Goal: Task Accomplishment & Management: Manage account settings

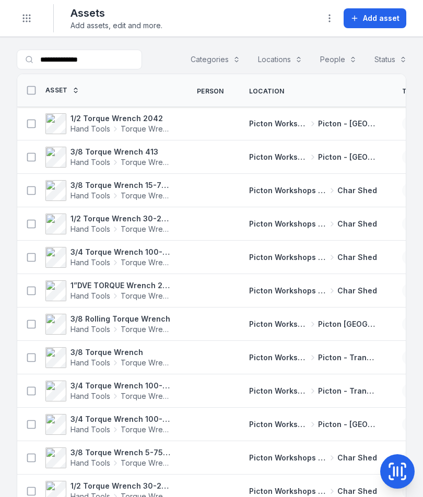
click at [105, 219] on strong "1/2 Torque Wrench 30-250 ft/lbs site box 2 4579" at bounding box center [120, 219] width 101 height 10
click at [135, 255] on strong "3/4 Torque Wrench 100-500 ft/lbs box 2 4575" at bounding box center [120, 252] width 101 height 10
click at [160, 291] on span "Torque Wrench" at bounding box center [146, 296] width 51 height 10
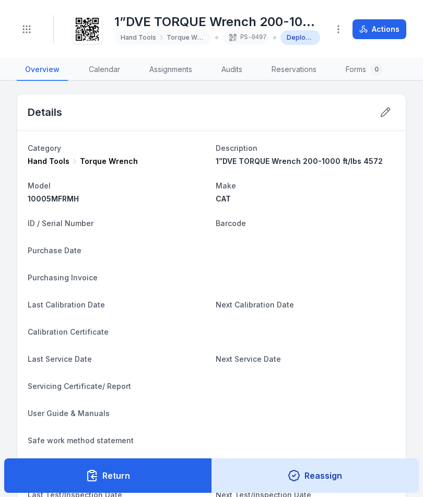
click at [386, 114] on icon at bounding box center [385, 112] width 10 height 10
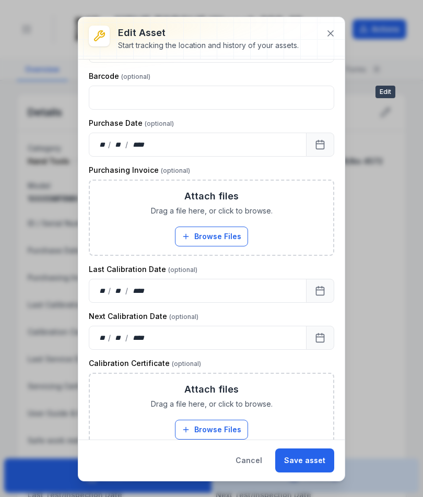
scroll to position [255, 0]
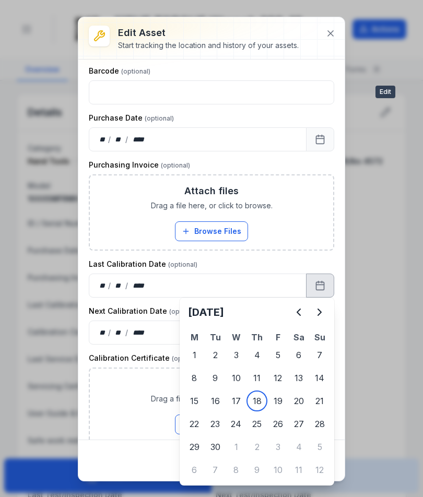
click at [299, 308] on icon "Previous" at bounding box center [298, 312] width 13 height 13
click at [301, 312] on icon "Previous" at bounding box center [298, 312] width 13 height 13
click at [298, 308] on icon "Previous" at bounding box center [298, 312] width 13 height 13
click at [298, 307] on icon "Previous" at bounding box center [298, 312] width 13 height 13
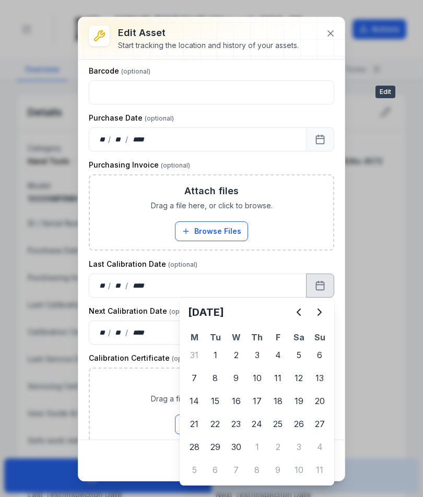
click at [294, 310] on icon "Previous" at bounding box center [298, 312] width 13 height 13
click at [318, 308] on icon "Next" at bounding box center [319, 312] width 13 height 13
click at [198, 423] on button "Browse Files" at bounding box center [211, 425] width 73 height 20
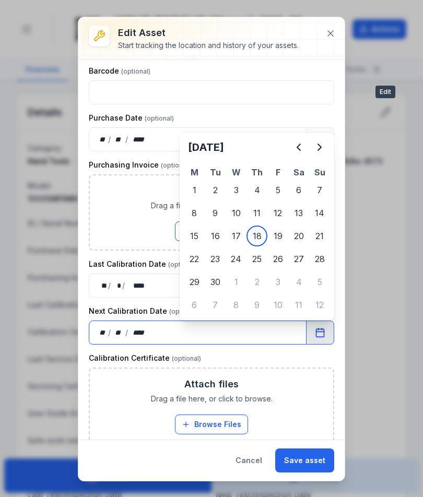
click at [239, 232] on button "Browse Files" at bounding box center [211, 231] width 73 height 20
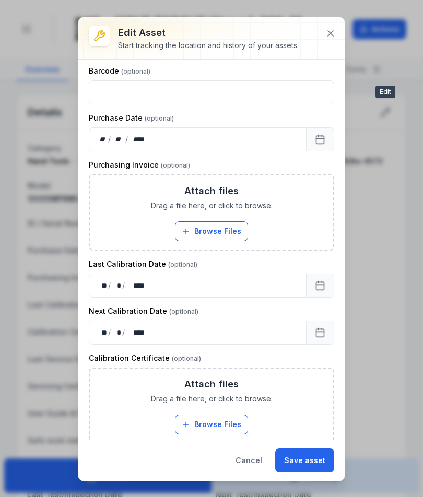
click at [314, 461] on button "Save asset" at bounding box center [304, 461] width 59 height 24
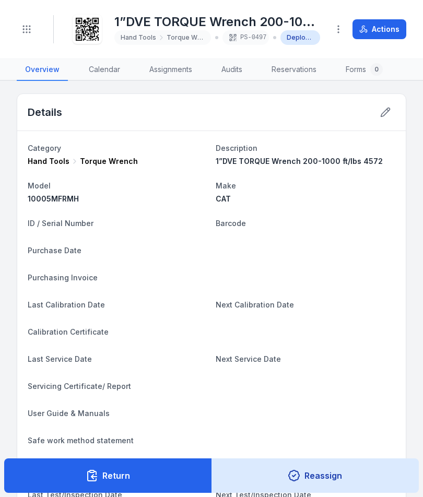
click at [383, 114] on icon at bounding box center [385, 112] width 10 height 10
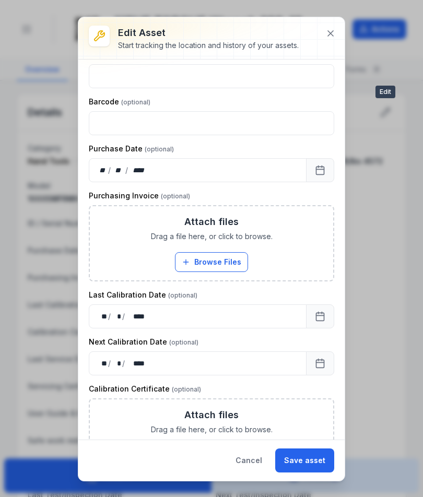
scroll to position [231, 0]
